Goal: Information Seeking & Learning: Learn about a topic

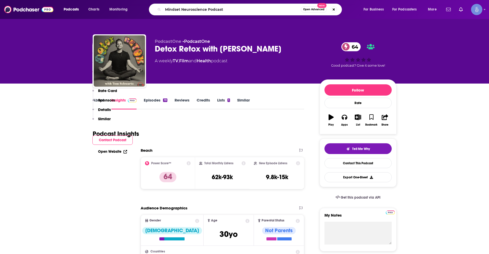
scroll to position [334, 0]
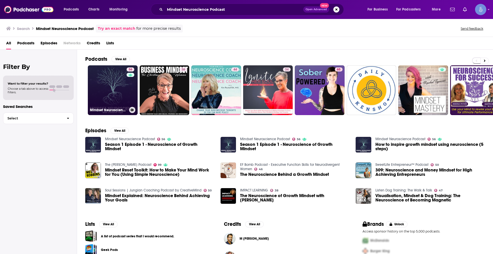
click at [120, 88] on link "56 Mindset Neuroscience Podcast" at bounding box center [113, 90] width 50 height 50
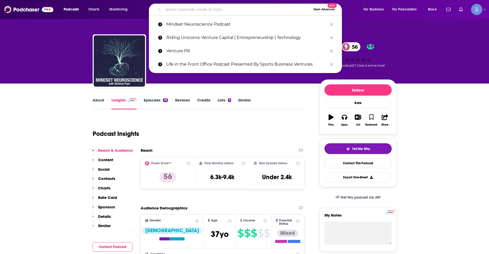
click at [215, 7] on input "Search podcasts, credits, & more..." at bounding box center [237, 9] width 148 height 8
paste input "The Empowering [MEDICAL_DATA] Podcast"
type input "The Empowering [MEDICAL_DATA] Podcast"
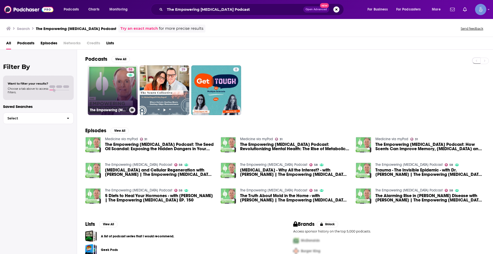
click at [118, 82] on link "58 The Empowering [MEDICAL_DATA] Podcast" at bounding box center [113, 90] width 50 height 50
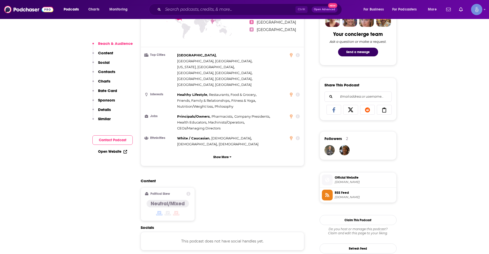
scroll to position [308, 0]
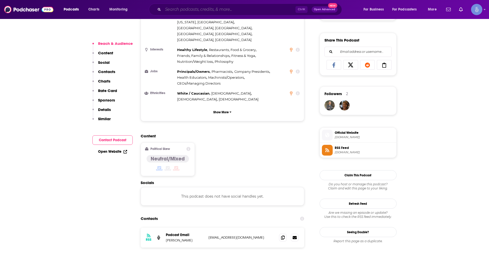
click at [267, 8] on input "Search podcasts, credits, & more..." at bounding box center [229, 9] width 132 height 8
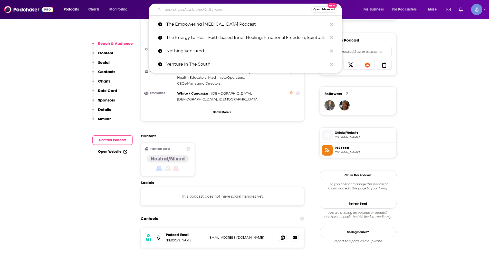
paste input "Brain Fit with [PERSON_NAME]"
type input "Brain Fit with [PERSON_NAME]"
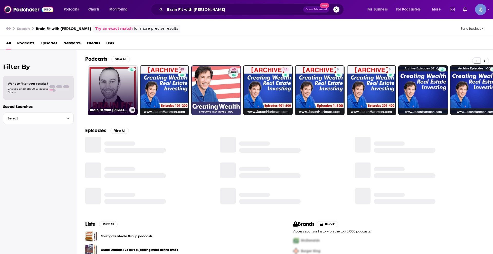
click at [117, 96] on link "Brain Fit with [PERSON_NAME]" at bounding box center [113, 90] width 50 height 50
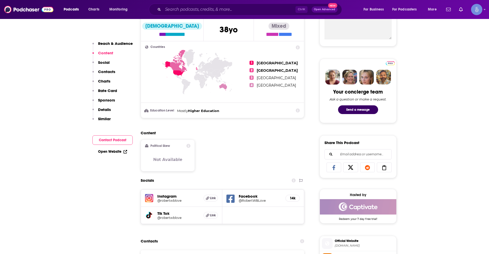
scroll to position [308, 0]
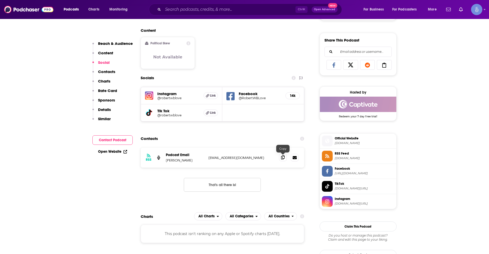
click at [281, 155] on span at bounding box center [283, 158] width 8 height 8
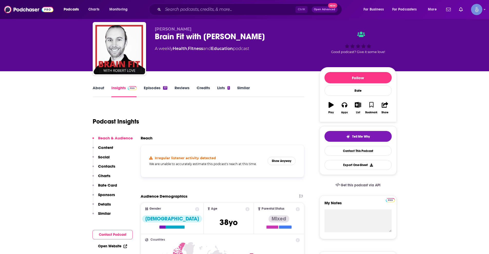
scroll to position [0, 0]
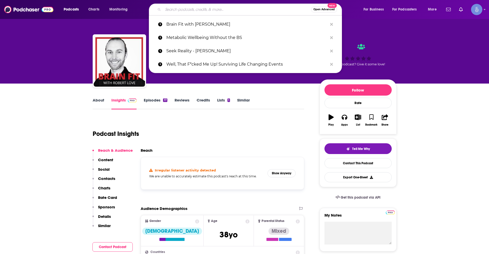
click at [218, 8] on input "Search podcasts, credits, & more..." at bounding box center [237, 9] width 148 height 8
paste input "The High Life with [PERSON_NAME]"
type input "The High Life with [PERSON_NAME]"
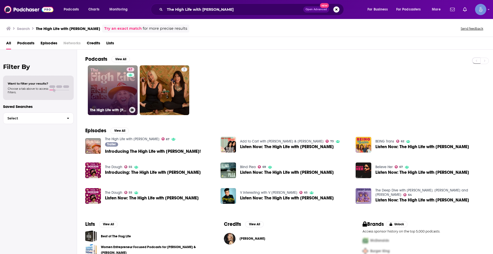
click at [111, 83] on link "67 The High Life with [PERSON_NAME]" at bounding box center [113, 90] width 50 height 50
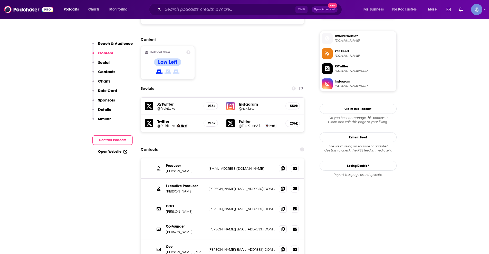
scroll to position [411, 0]
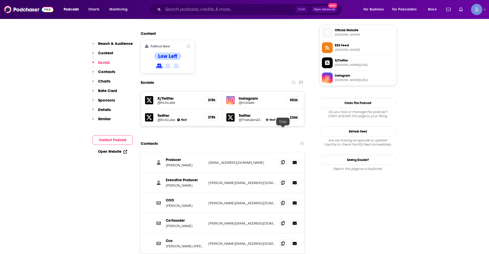
click at [282, 160] on icon at bounding box center [283, 162] width 4 height 4
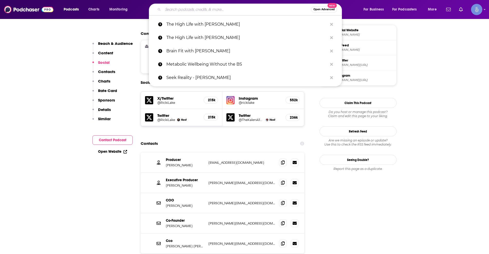
paste input "Detox Retox with [PERSON_NAME]"
click at [189, 7] on input "Search podcasts, credits, & more..." at bounding box center [237, 9] width 148 height 8
type input "Detox Retox with [PERSON_NAME]"
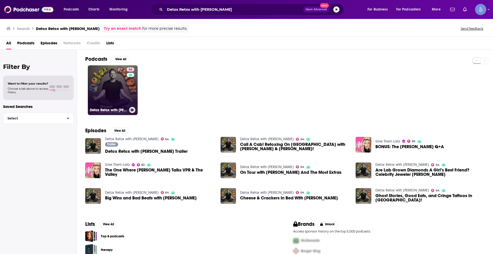
click at [104, 93] on link "64 Detox Retox with [PERSON_NAME]" at bounding box center [113, 90] width 50 height 50
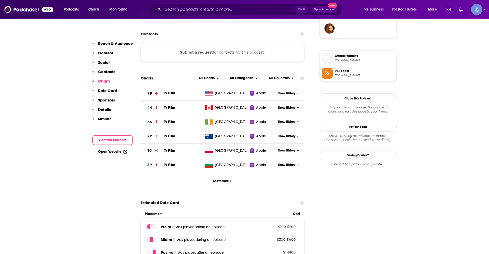
scroll to position [282, 0]
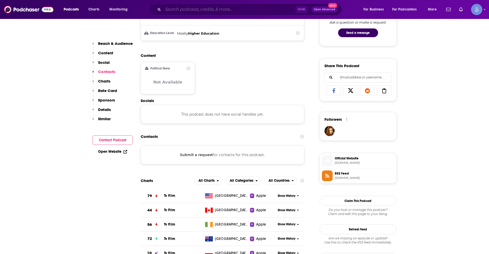
click at [198, 11] on input "Search podcasts, credits, & more..." at bounding box center [229, 9] width 132 height 8
paste input "The High Life with [PERSON_NAME]"
type input "The High Life with [PERSON_NAME]"
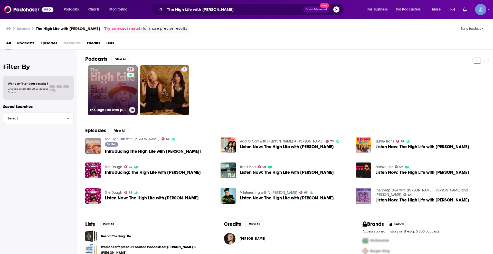
click at [116, 82] on link "67 The High Life with [PERSON_NAME]" at bounding box center [113, 90] width 50 height 50
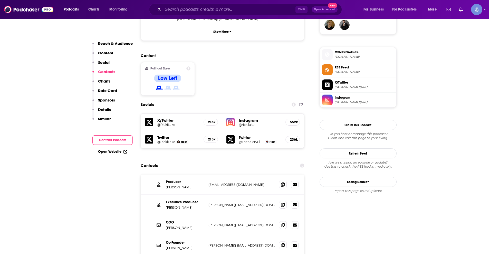
scroll to position [436, 0]
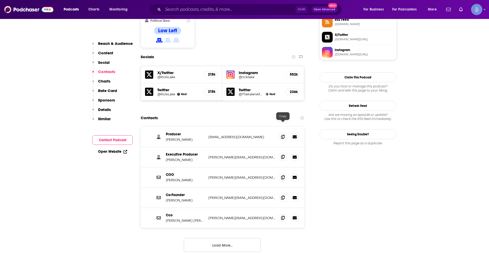
click at [279, 153] on span at bounding box center [283, 157] width 8 height 8
click at [282, 175] on icon at bounding box center [283, 177] width 4 height 4
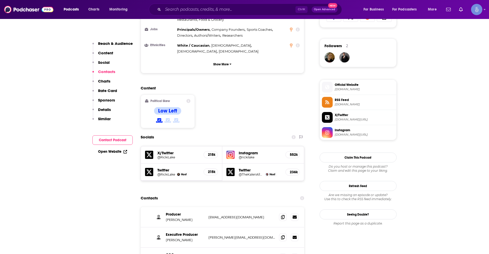
scroll to position [462, 0]
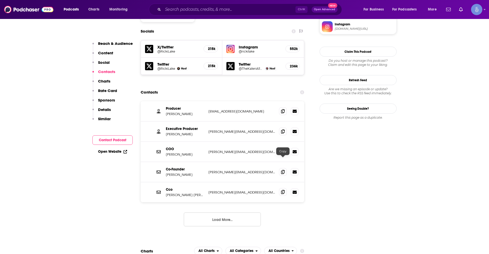
click at [279, 188] on span at bounding box center [283, 192] width 8 height 8
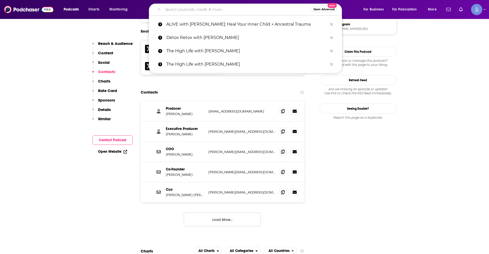
click at [212, 9] on input "Search podcasts, credits, & more..." at bounding box center [237, 9] width 148 height 8
paste input "Better Future with [PERSON_NAME]"
type input "Better Future with [PERSON_NAME]"
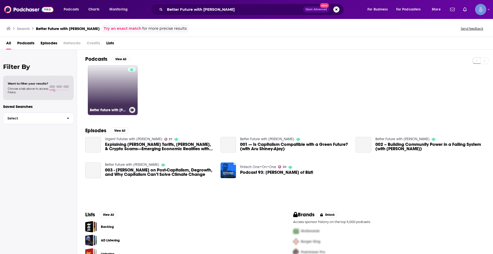
click at [124, 88] on link "Better Future with [PERSON_NAME]" at bounding box center [113, 90] width 50 height 50
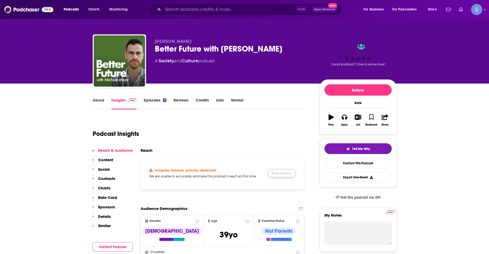
click at [283, 175] on button "Show Anyway" at bounding box center [281, 173] width 28 height 8
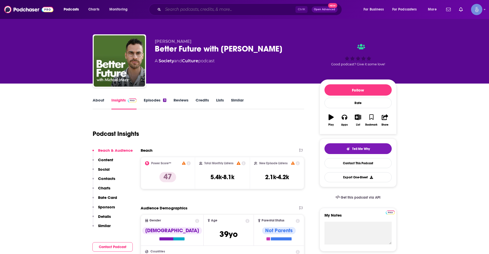
click at [179, 7] on input "Search podcasts, credits, & more..." at bounding box center [229, 9] width 132 height 8
paste input "LIFT"
type input "LIFT"
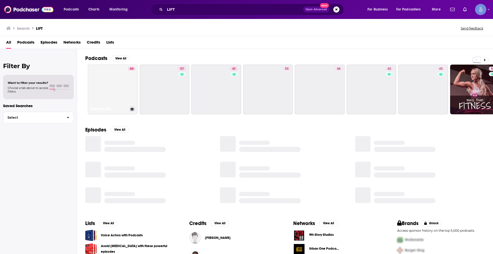
click at [120, 84] on link "60 Victoria's Lift" at bounding box center [113, 90] width 50 height 50
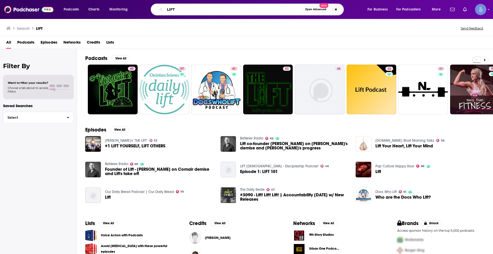
click at [189, 8] on input "LIFT" at bounding box center [234, 9] width 138 height 8
paste input "[PERSON_NAME]"
type input "LIFT [PERSON_NAME]"
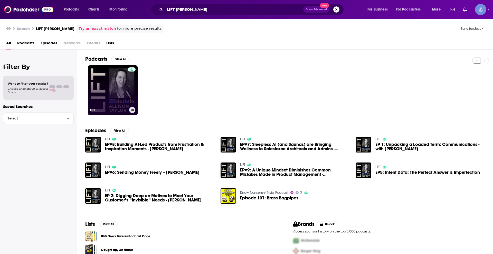
click at [121, 84] on link "LIFT" at bounding box center [113, 90] width 50 height 50
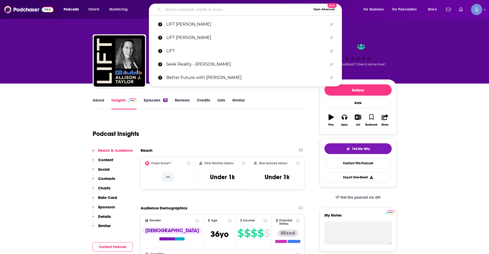
click at [191, 10] on input "Search podcasts, credits, & more..." at bounding box center [237, 9] width 148 height 8
paste input "The Skip Podcast"
type input "The Skip Podcast"
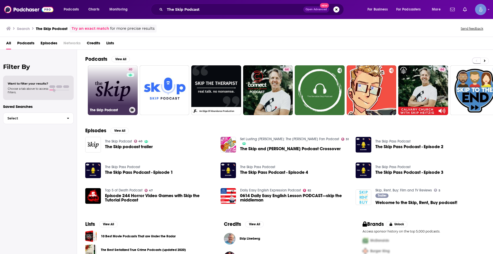
click at [117, 88] on link "40 The Skip Podcast" at bounding box center [113, 90] width 50 height 50
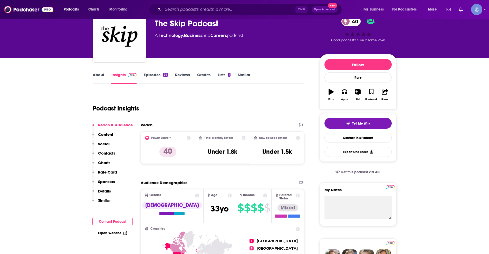
scroll to position [26, 0]
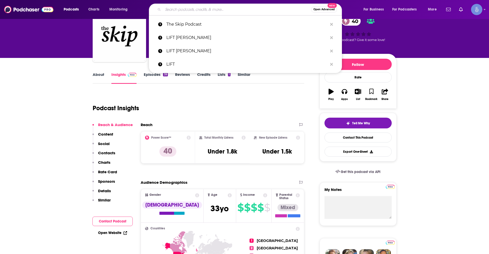
click at [199, 6] on input "Search podcasts, credits, & more..." at bounding box center [237, 9] width 148 height 8
paste input "Victim 2 [PERSON_NAME] Podcast"
type input "Victim 2 [PERSON_NAME] Podcast"
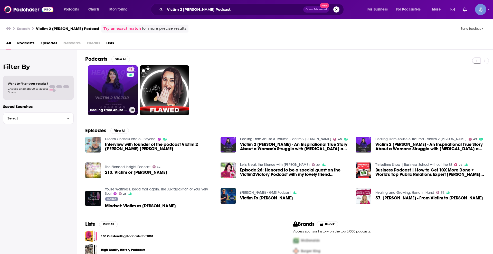
click at [118, 99] on link "49 Healing From Abuse & Trauma - Victim 2 [PERSON_NAME]" at bounding box center [113, 90] width 50 height 50
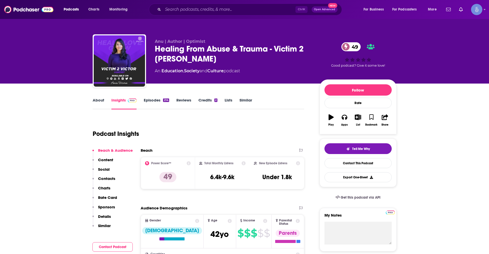
click at [98, 99] on link "About" at bounding box center [99, 104] width 12 height 12
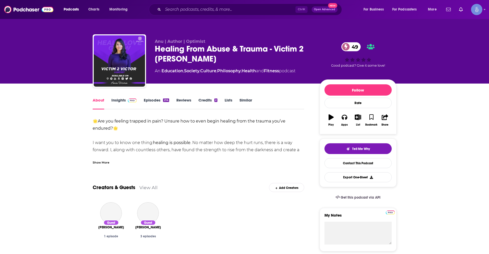
click at [101, 161] on div "Show More" at bounding box center [101, 162] width 17 height 5
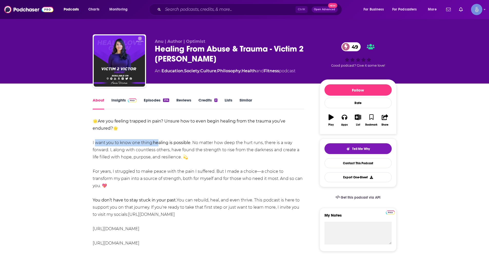
drag, startPoint x: 93, startPoint y: 141, endPoint x: 159, endPoint y: 141, distance: 65.7
click at [159, 141] on div "🌟 Are you feeling trapped in pain? Unsure how to even begin healing from the tr…" at bounding box center [199, 197] width 212 height 158
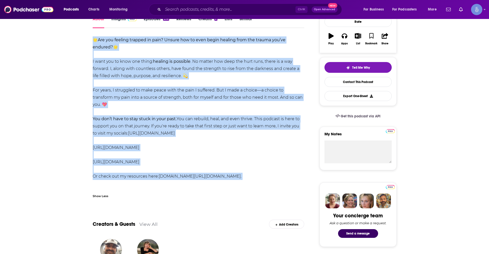
scroll to position [103, 0]
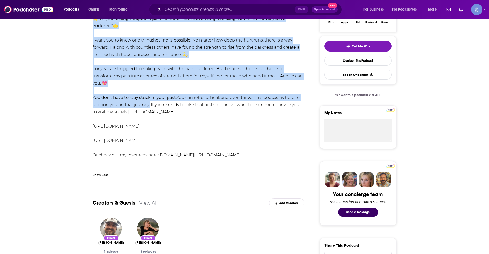
drag, startPoint x: 94, startPoint y: 120, endPoint x: 149, endPoint y: 98, distance: 59.2
click at [149, 98] on div "🌟 Are you feeling trapped in pain? Unsure how to even begin healing from the tr…" at bounding box center [199, 94] width 212 height 158
copy div "🌟 Are you feeling trapped in pain? Unsure how to even begin healing from the tr…"
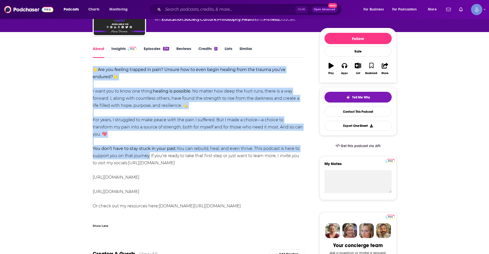
scroll to position [0, 0]
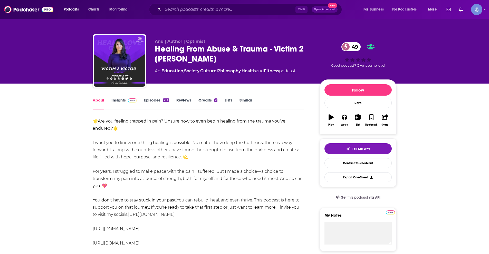
click at [116, 102] on link "Insights" at bounding box center [123, 104] width 25 height 12
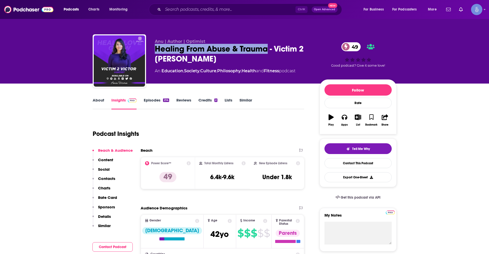
drag, startPoint x: 156, startPoint y: 47, endPoint x: 268, endPoint y: 48, distance: 111.7
click at [268, 48] on div "Healing From Abuse & Trauma - Victim 2 [PERSON_NAME] 49" at bounding box center [233, 54] width 157 height 20
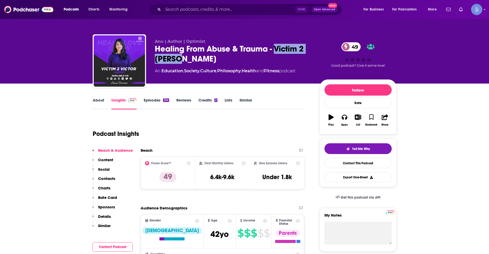
drag, startPoint x: 275, startPoint y: 48, endPoint x: 284, endPoint y: 59, distance: 14.0
click at [284, 59] on div "Healing From Abuse & Trauma - Victim 2 [PERSON_NAME] 49" at bounding box center [233, 54] width 157 height 20
copy h2 "Victim 2 [PERSON_NAME]"
click at [97, 101] on link "About" at bounding box center [99, 104] width 12 height 12
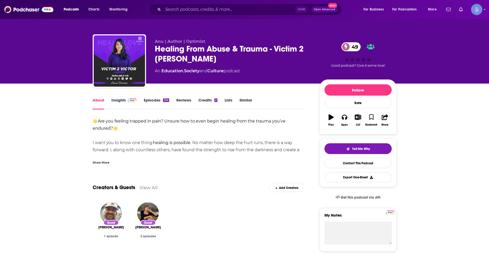
click at [105, 161] on div "Show More" at bounding box center [101, 162] width 17 height 5
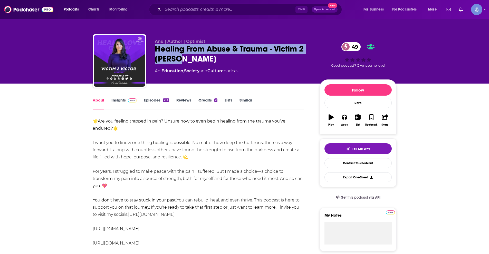
drag, startPoint x: 157, startPoint y: 50, endPoint x: 180, endPoint y: 58, distance: 24.6
click at [180, 58] on div "Anu | Author | Optimist Healing From Abuse & Trauma - Victim 2 [PERSON_NAME] 49…" at bounding box center [245, 61] width 304 height 55
copy h1 "Healing From Abuse & Trauma - Victim 2 [PERSON_NAME]"
click at [291, 54] on div "Healing From Abuse & Trauma - Victim 2 [PERSON_NAME] 49" at bounding box center [233, 54] width 157 height 20
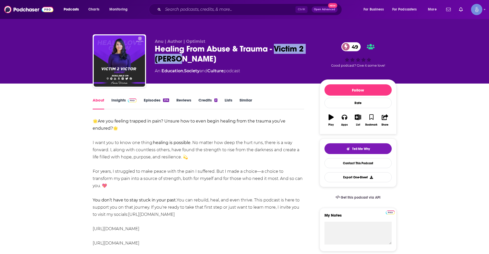
drag, startPoint x: 274, startPoint y: 45, endPoint x: 283, endPoint y: 55, distance: 13.1
click at [283, 55] on div "Healing From Abuse & Trauma - Victim 2 [PERSON_NAME] 49" at bounding box center [233, 54] width 157 height 20
copy h1 "Victim 2 [PERSON_NAME]"
click at [123, 102] on link "Insights" at bounding box center [123, 104] width 25 height 12
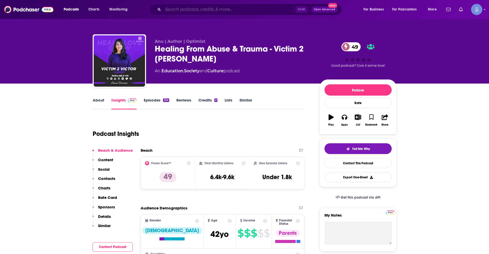
click at [175, 10] on input "Search podcasts, credits, & more..." at bounding box center [229, 9] width 132 height 8
paste input "The Mindful Movement"
type input "The Mindful Movement"
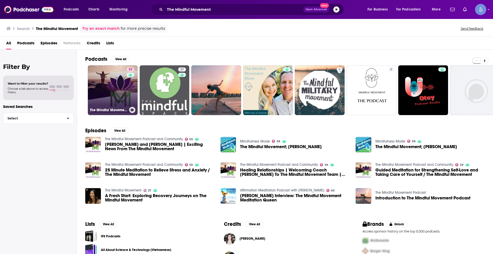
click at [108, 85] on link "59 The Mindful Movement Podcast and Community" at bounding box center [113, 90] width 50 height 50
